Goal: Check status

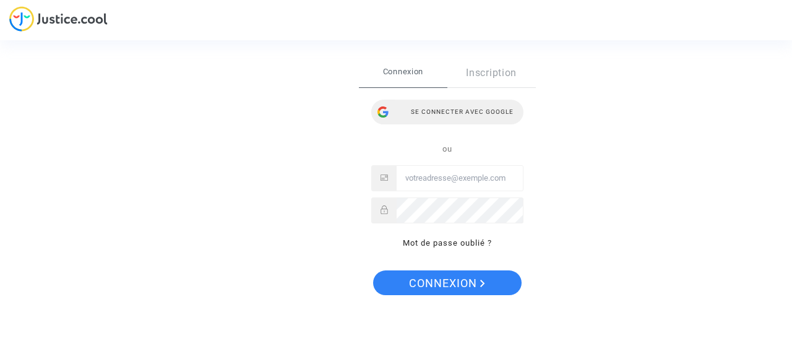
click at [454, 114] on div "Se connecter avec Google" at bounding box center [447, 112] width 152 height 25
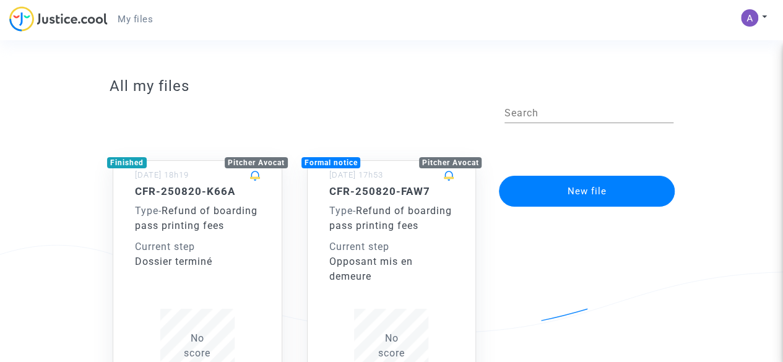
scroll to position [103, 0]
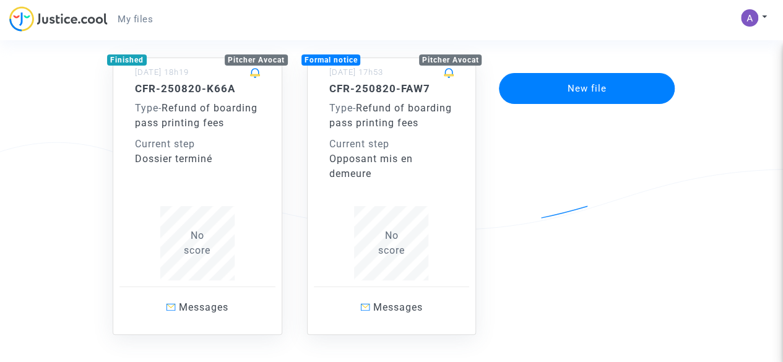
click at [421, 169] on div "Opposant mis en demeure" at bounding box center [391, 167] width 125 height 30
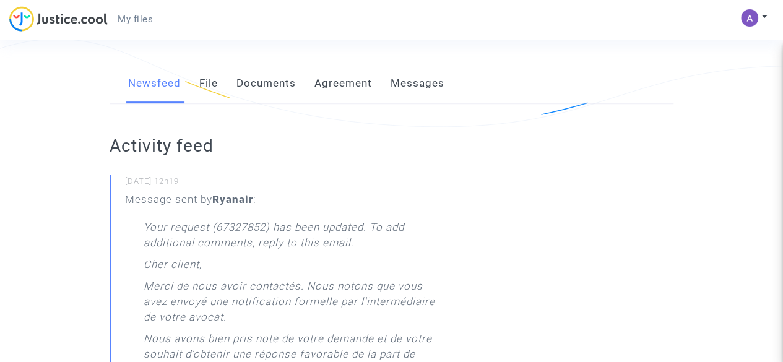
scroll to position [309, 0]
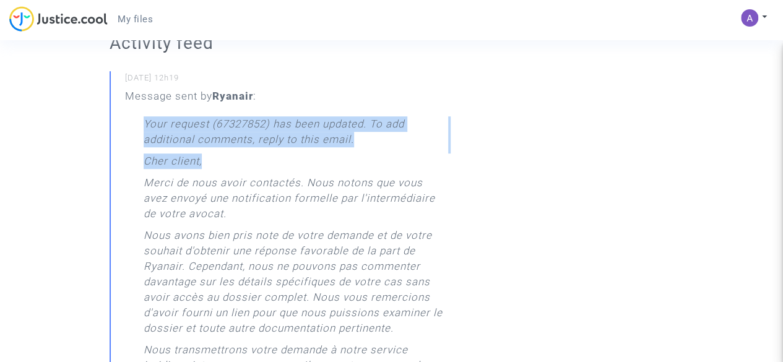
drag, startPoint x: 184, startPoint y: 127, endPoint x: 245, endPoint y: 161, distance: 69.5
click at [245, 161] on div "Your request (67327852) has been updated. To add additional comments, reply to …" at bounding box center [296, 360] width 304 height 489
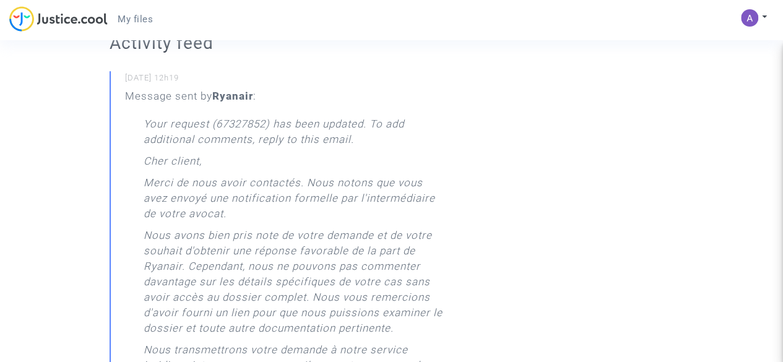
click at [245, 159] on div "Your request (67327852) has been updated. To add additional comments, reply to …" at bounding box center [296, 360] width 304 height 489
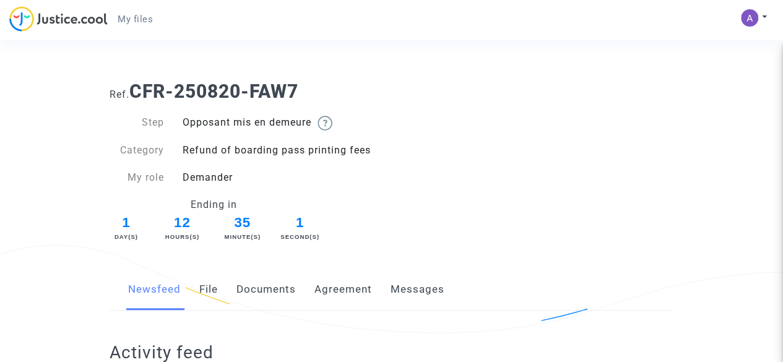
scroll to position [206, 0]
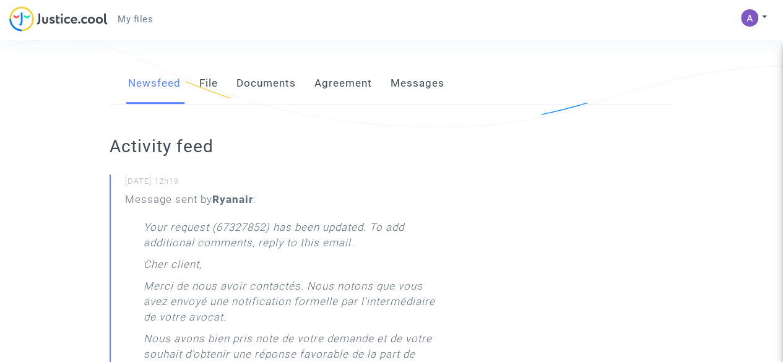
click at [210, 88] on link "File" at bounding box center [208, 83] width 19 height 41
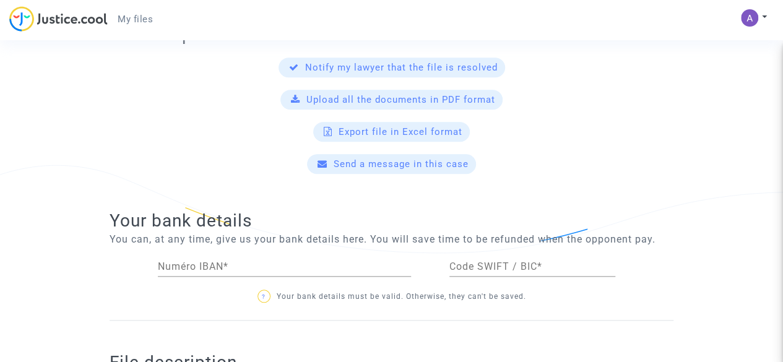
scroll to position [722, 0]
